Goal: Navigation & Orientation: Find specific page/section

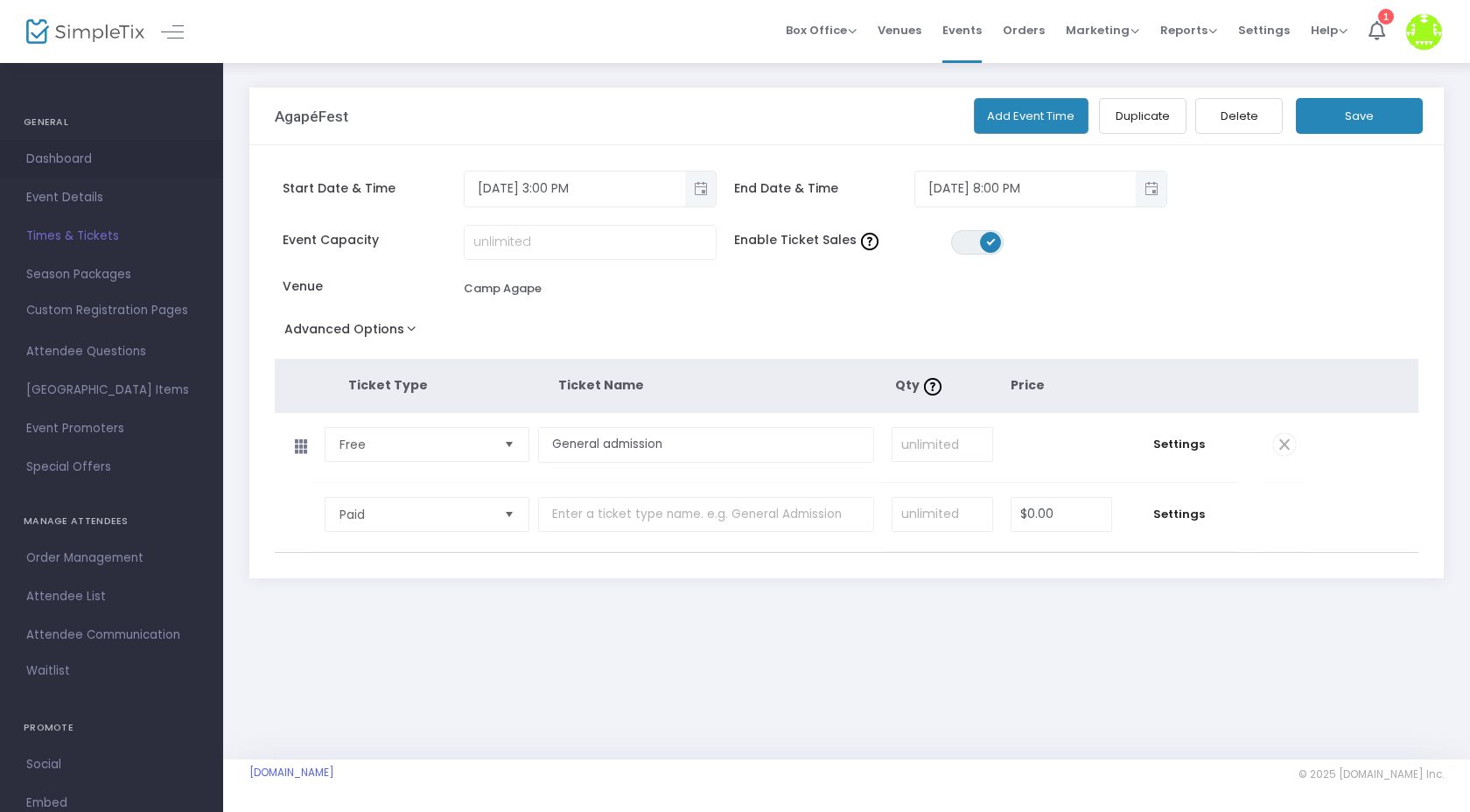
click at [67, 156] on span "Dashboard" at bounding box center [111, 159] width 171 height 23
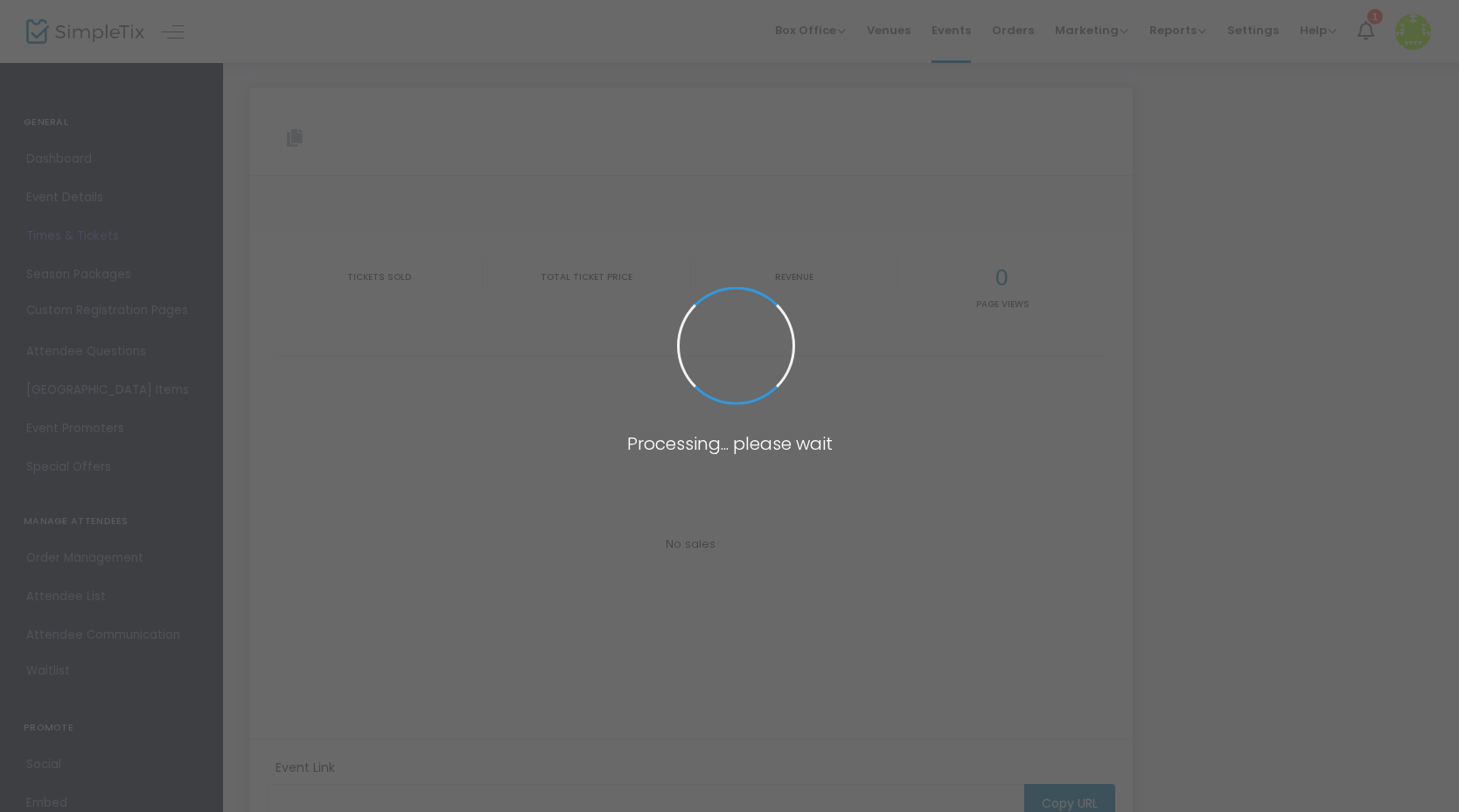
type input "https://www.simpletix.com/e/agapefest-tickets-227797"
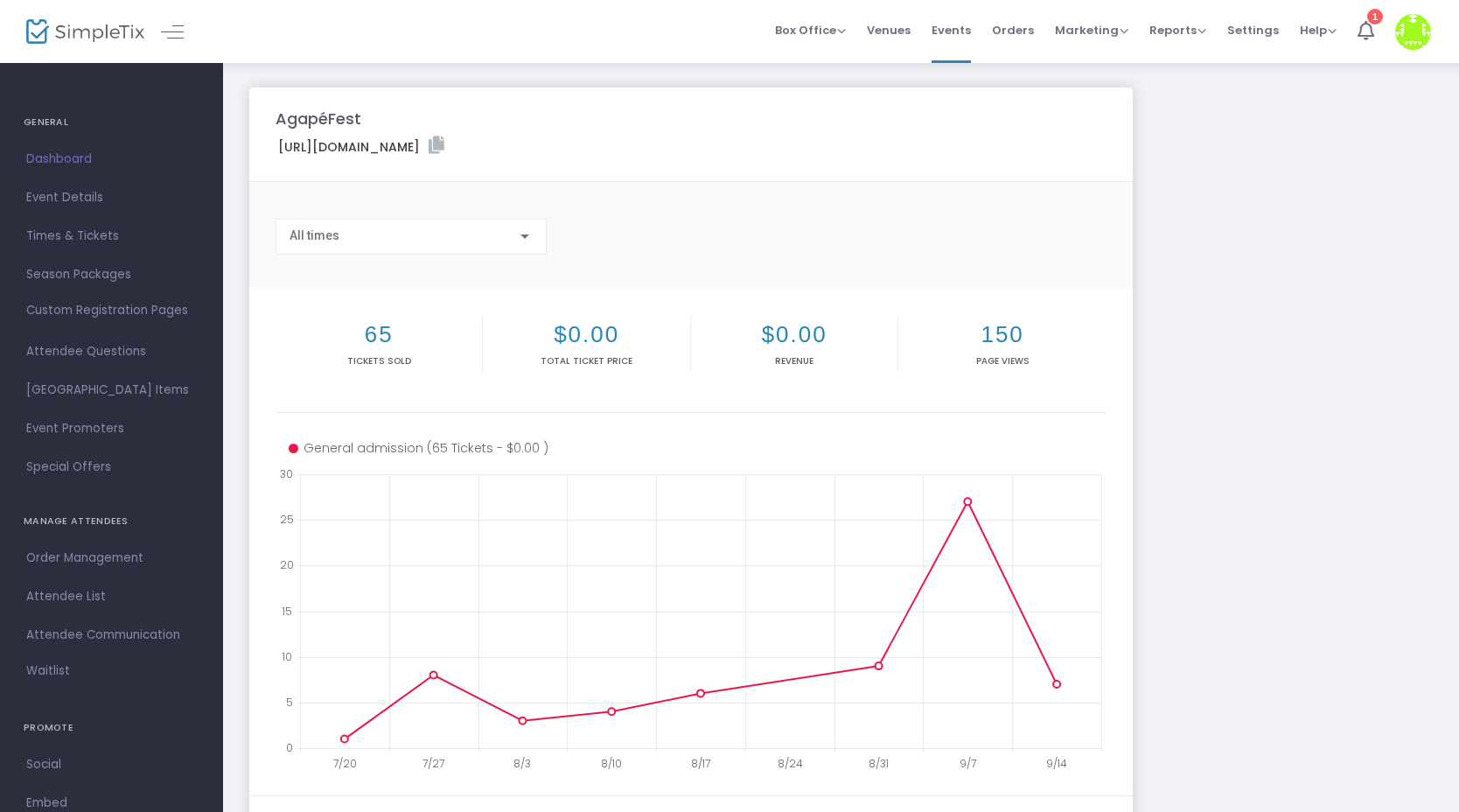
click at [941, 31] on span "Events" at bounding box center [951, 30] width 40 height 44
